Goal: Transaction & Acquisition: Purchase product/service

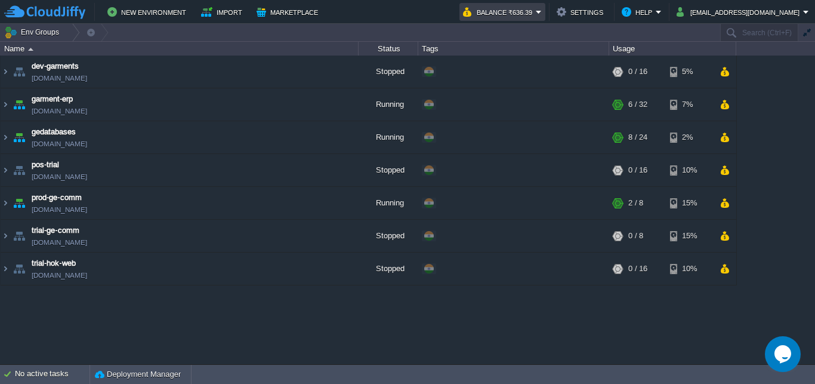
click at [542, 8] on em "Balance ₹636.39" at bounding box center [502, 12] width 79 height 14
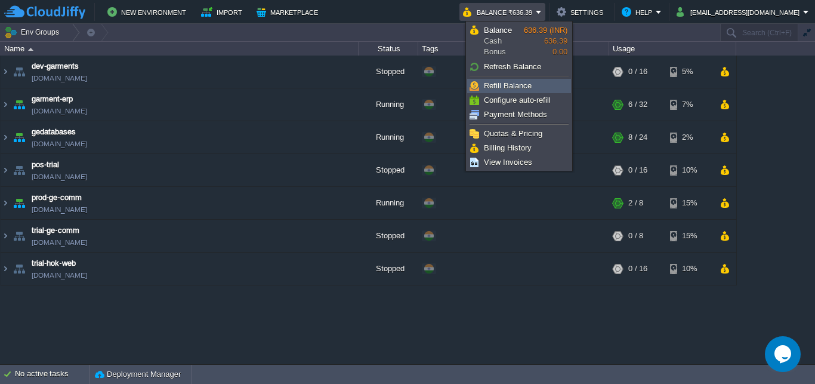
click at [512, 82] on span "Refill Balance" at bounding box center [508, 85] width 48 height 9
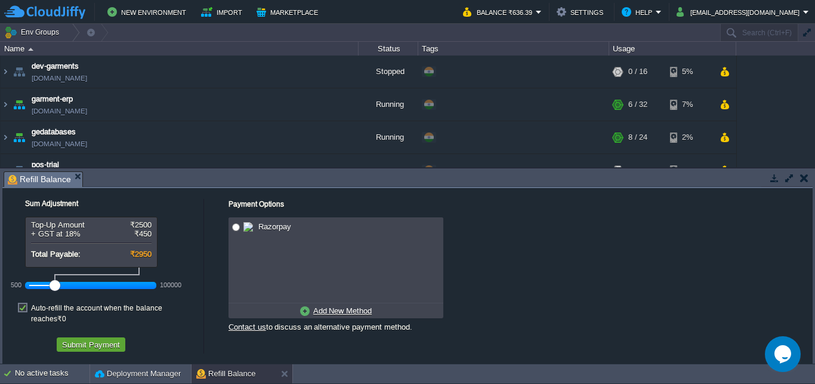
click at [31, 305] on label "Auto-refill the account when the balance reaches ₹0" at bounding box center [114, 312] width 166 height 21
click at [25, 302] on input "checkbox" at bounding box center [29, 299] width 8 height 8
checkbox input "false"
click at [81, 339] on button "Submit Payment" at bounding box center [90, 344] width 65 height 11
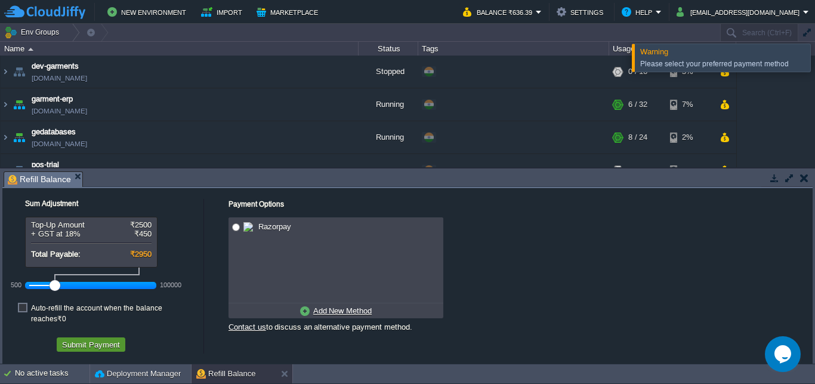
click at [81, 339] on button "Submit Payment" at bounding box center [90, 344] width 65 height 11
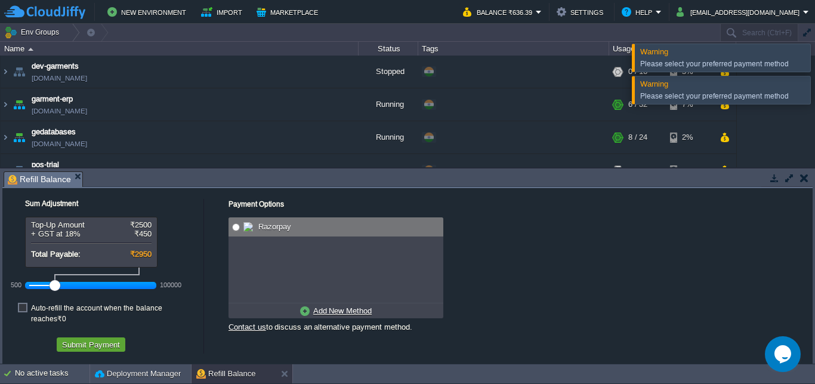
radio input "true"
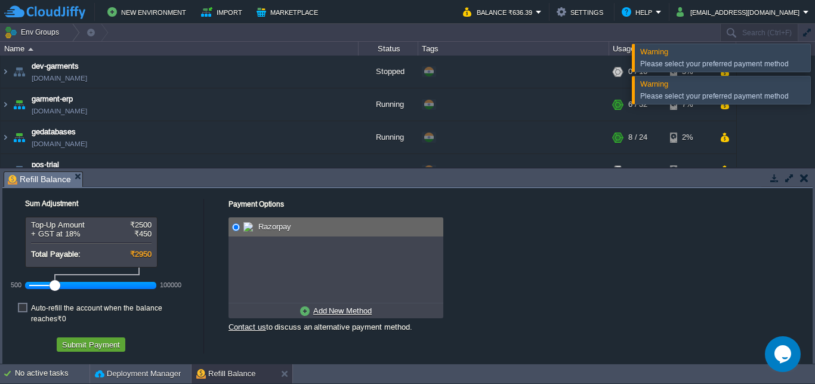
click at [234, 225] on input "radio" at bounding box center [236, 227] width 8 height 8
click at [96, 339] on button "Submit Payment" at bounding box center [90, 344] width 65 height 11
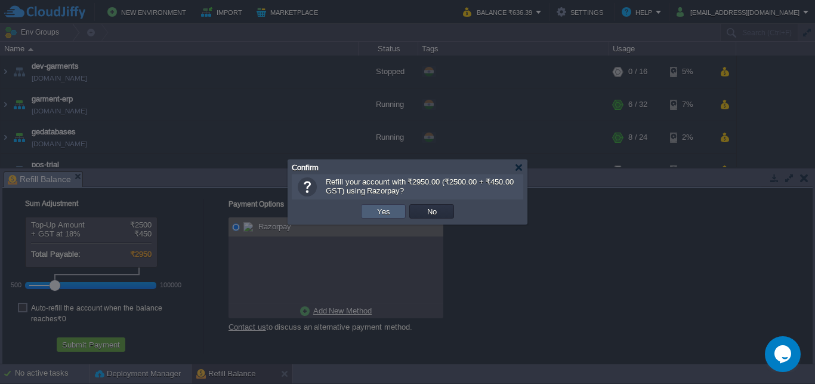
click at [386, 211] on button "Yes" at bounding box center [383, 211] width 20 height 11
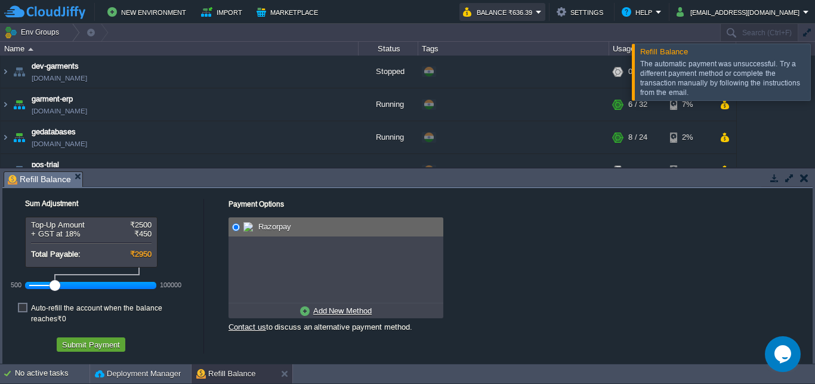
click at [533, 11] on button "Balance ₹636.39" at bounding box center [499, 12] width 73 height 14
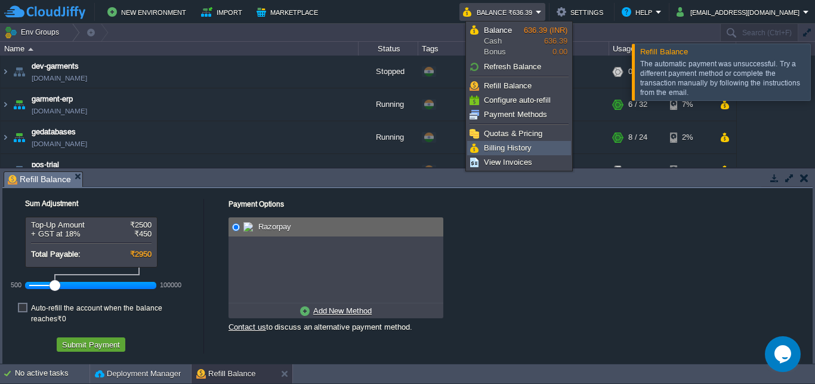
click at [507, 145] on span "Billing History" at bounding box center [508, 147] width 48 height 9
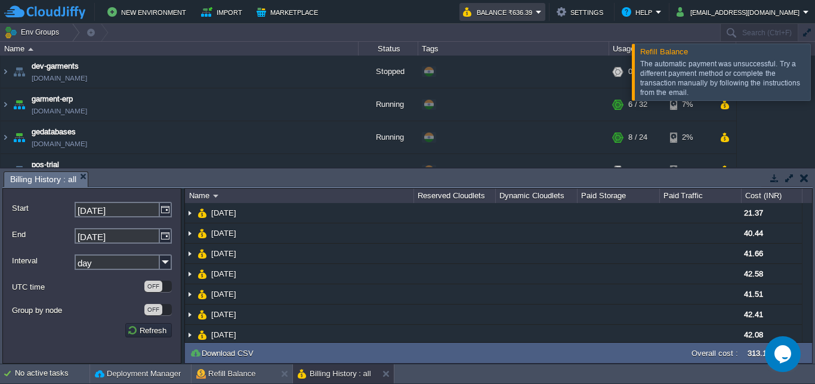
click at [532, 12] on button "Balance ₹636.39" at bounding box center [499, 12] width 73 height 14
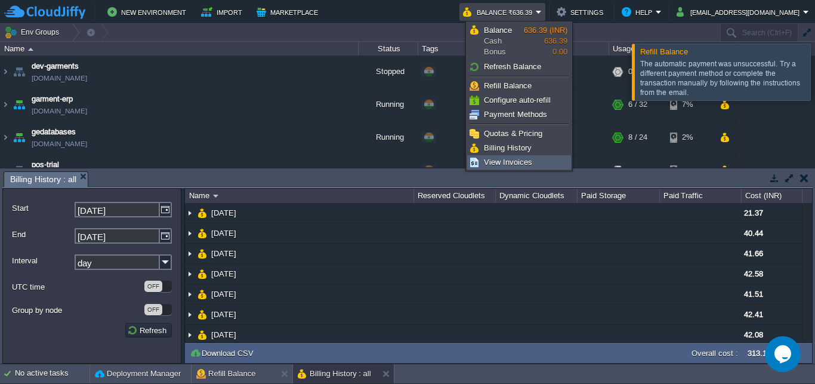
click at [501, 160] on span "View Invoices" at bounding box center [508, 162] width 48 height 9
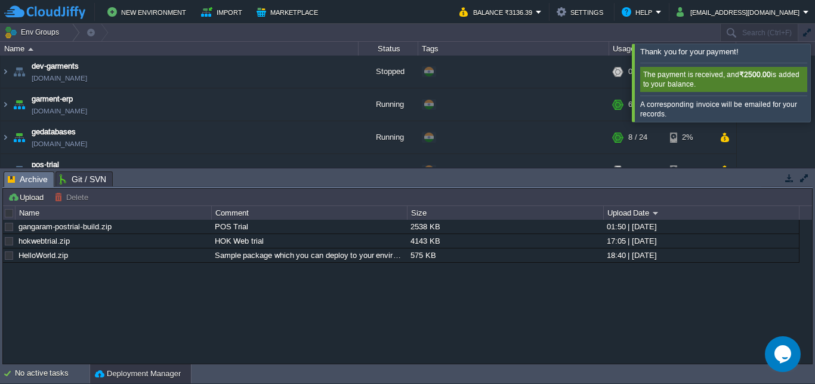
click at [814, 75] on div at bounding box center [829, 83] width 0 height 78
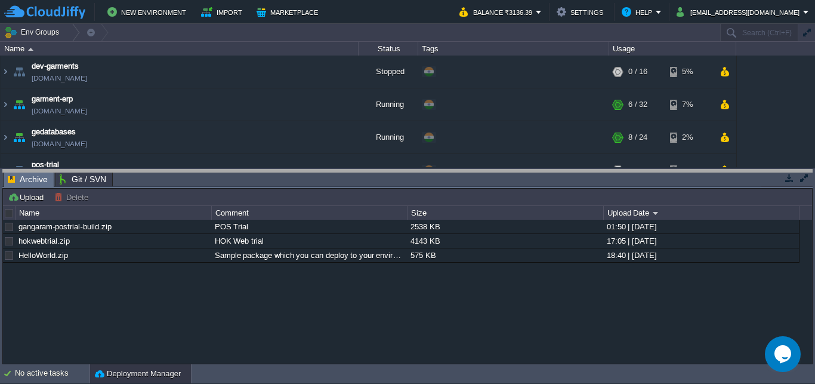
drag, startPoint x: 804, startPoint y: 178, endPoint x: 788, endPoint y: 177, distance: 16.8
click at [788, 177] on body "New Environment Import Marketplace Bonus ₹0.00 Upgrade Account Balance ₹3136.39…" at bounding box center [407, 192] width 815 height 384
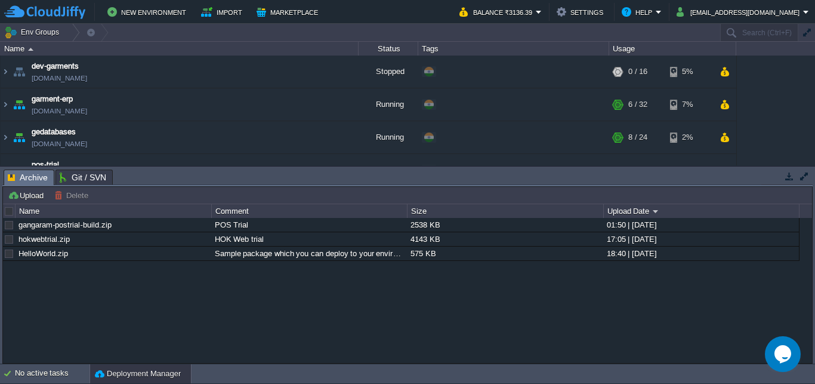
click at [788, 177] on button "button" at bounding box center [789, 176] width 11 height 11
